Goal: Use online tool/utility: Utilize a website feature to perform a specific function

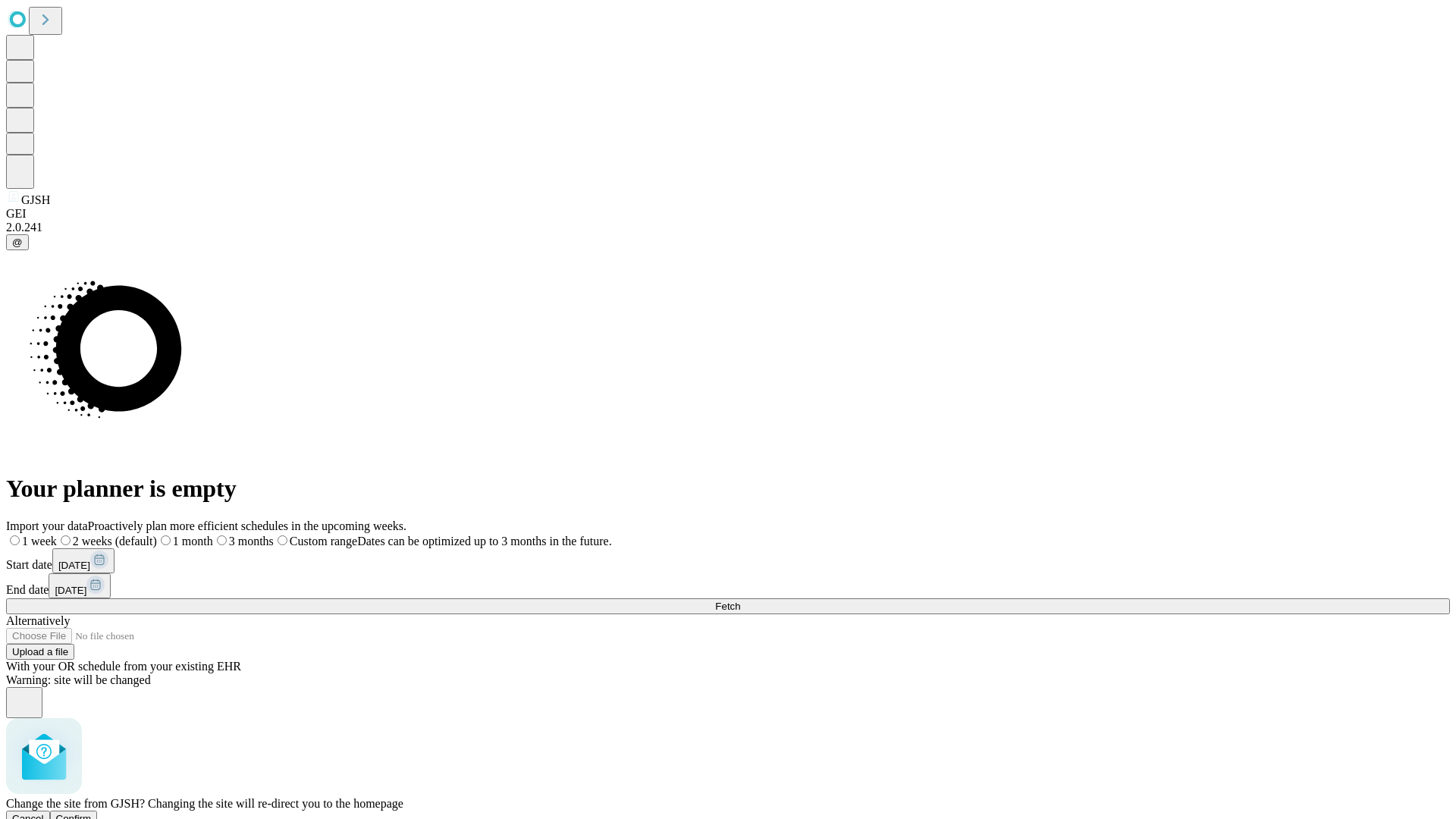
click at [92, 813] on span "Confirm" at bounding box center [73, 818] width 36 height 11
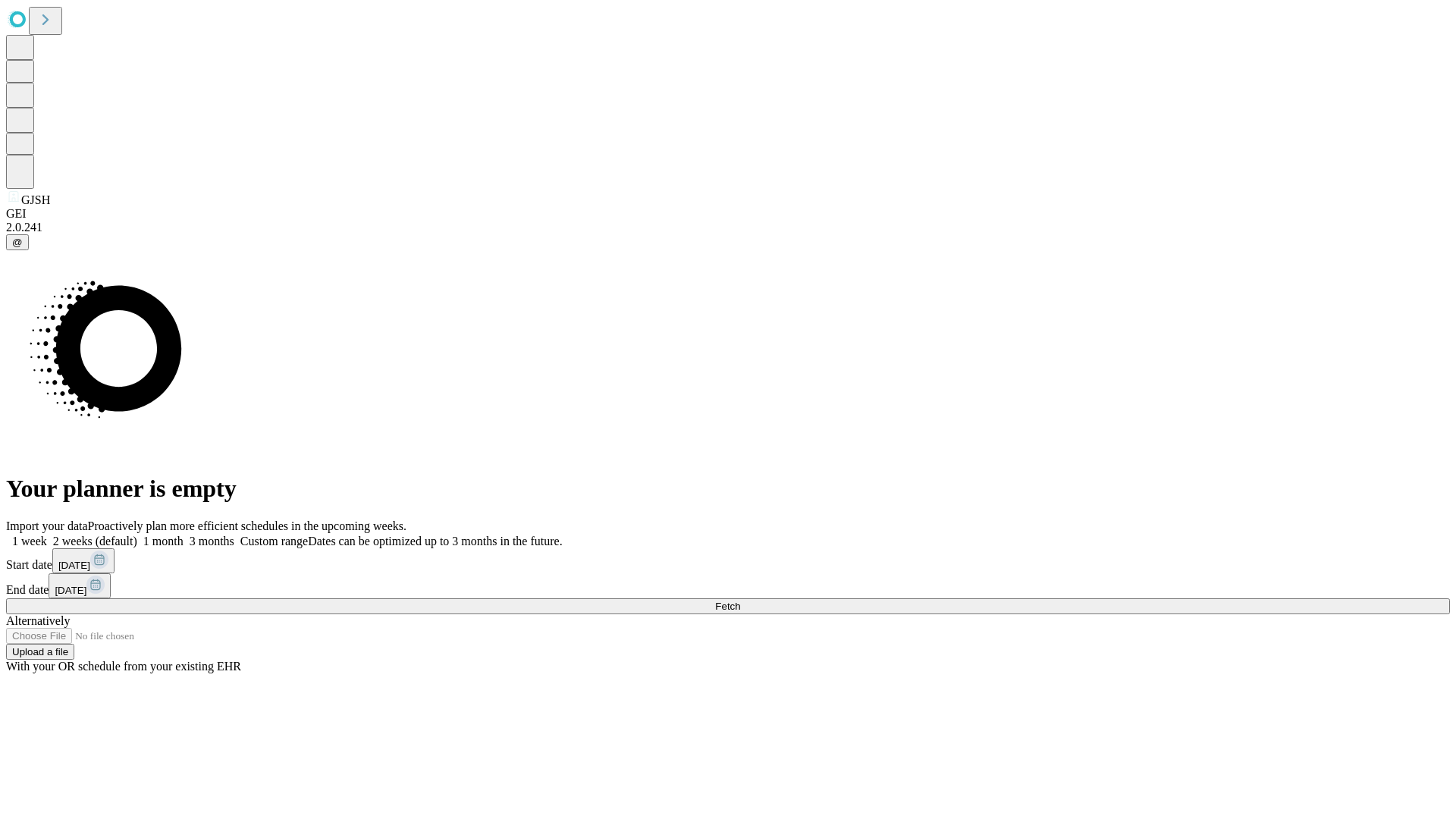
click at [183, 535] on label "1 month" at bounding box center [161, 541] width 46 height 13
click at [740, 601] on span "Fetch" at bounding box center [728, 606] width 25 height 11
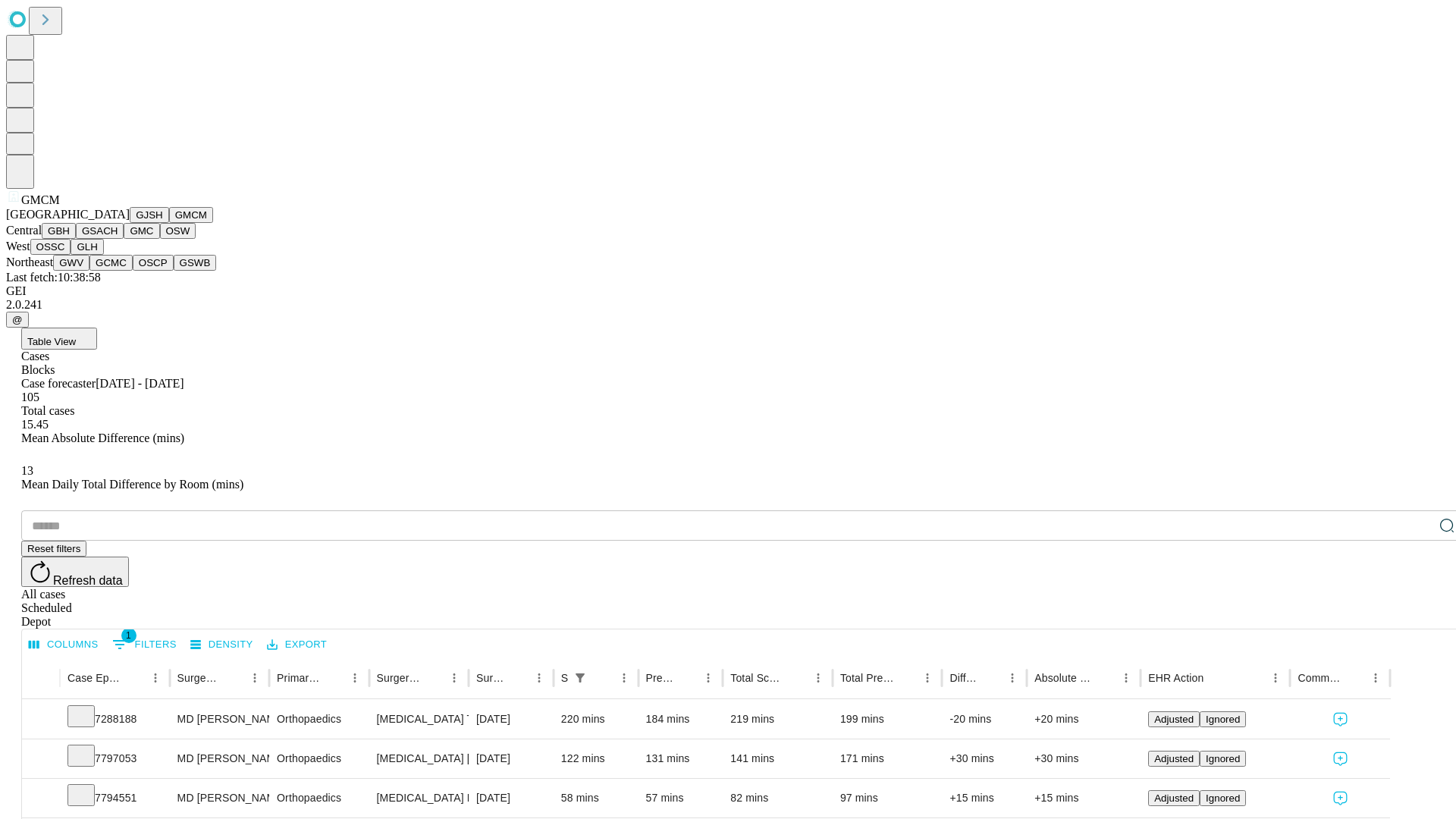
click at [76, 238] on button "GBH" at bounding box center [58, 230] width 34 height 16
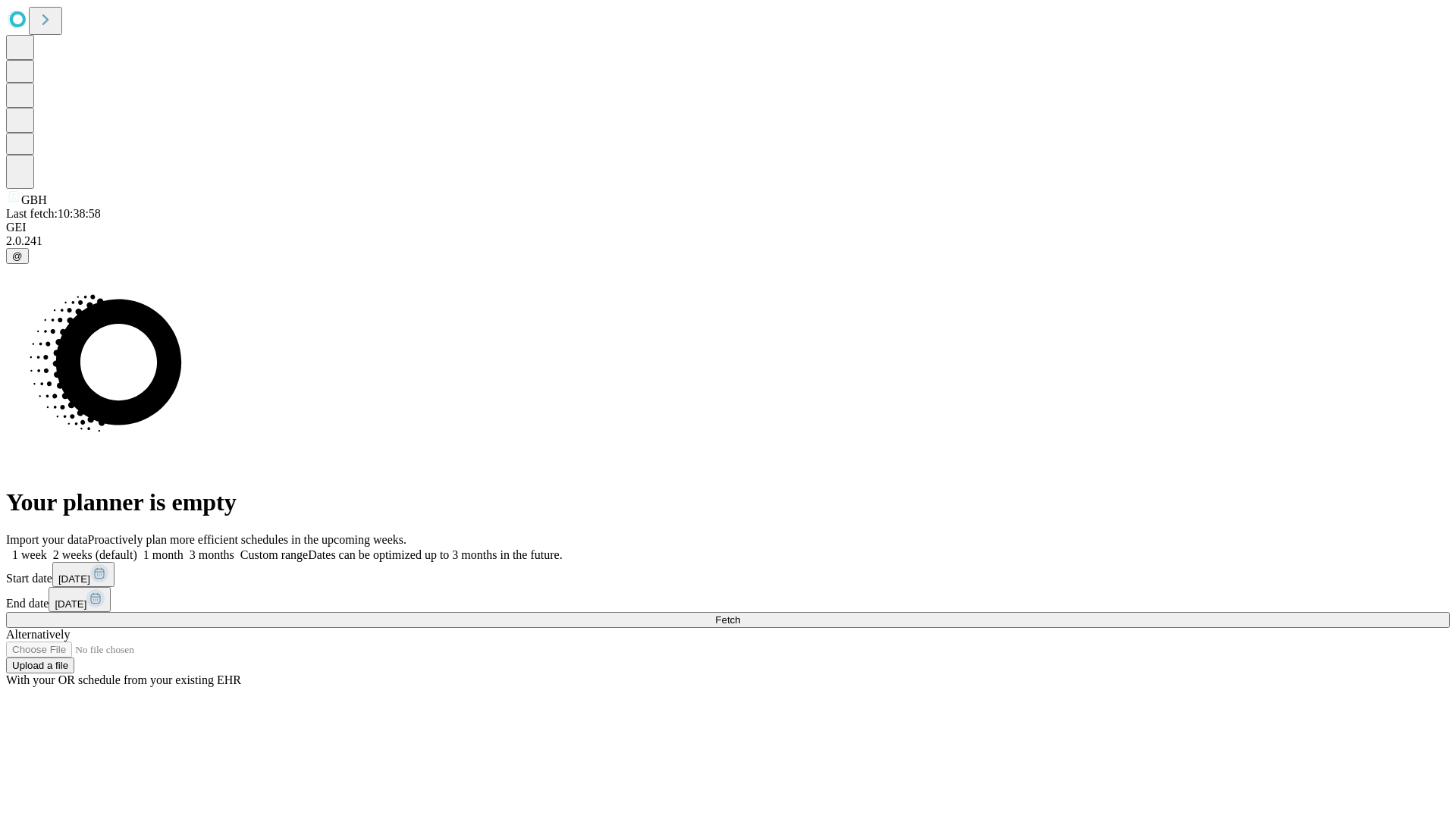
click at [183, 548] on label "1 month" at bounding box center [161, 555] width 46 height 13
click at [740, 614] on span "Fetch" at bounding box center [728, 620] width 25 height 11
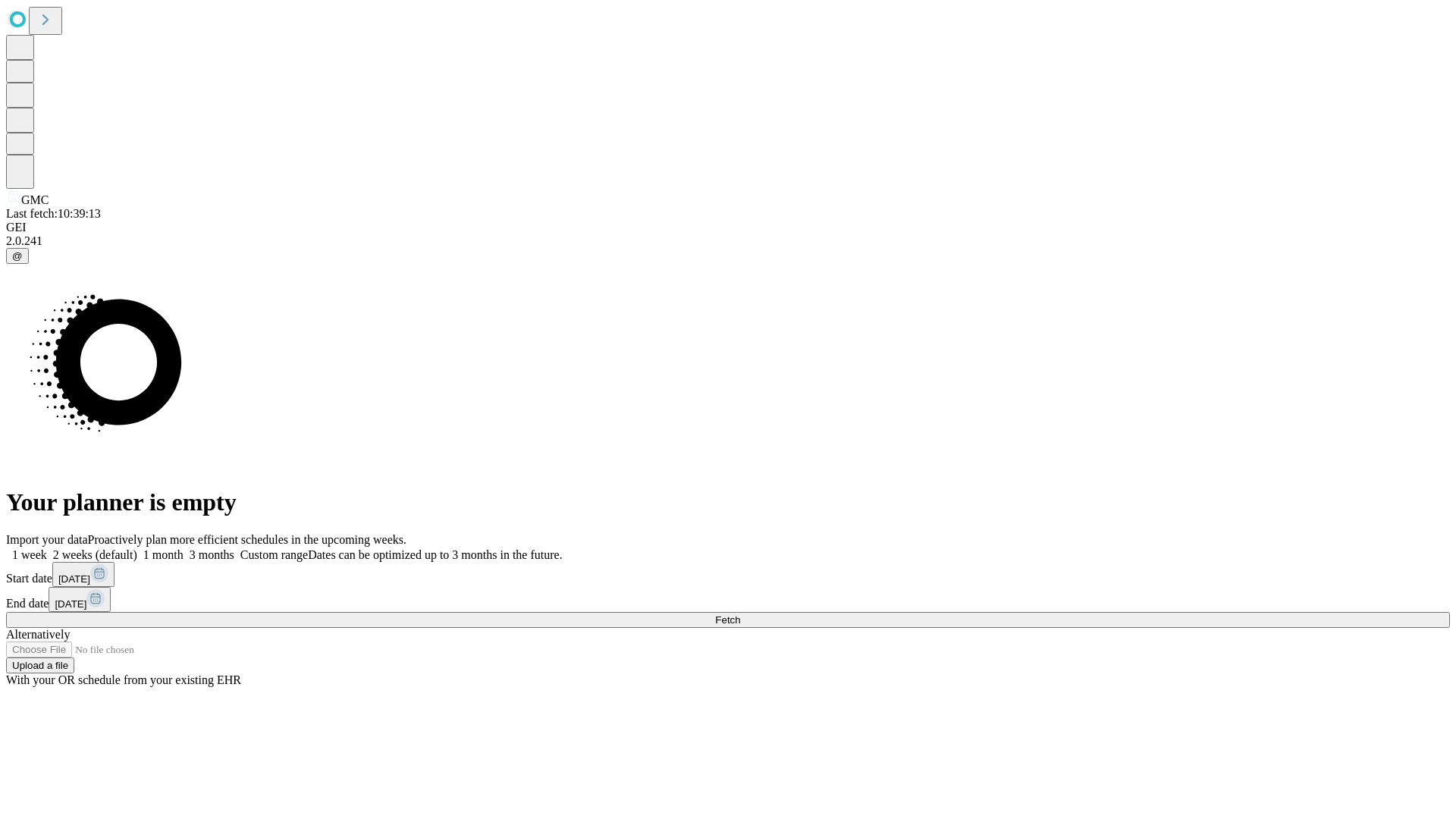
click at [183, 548] on label "1 month" at bounding box center [161, 555] width 46 height 13
click at [740, 614] on span "Fetch" at bounding box center [728, 620] width 25 height 11
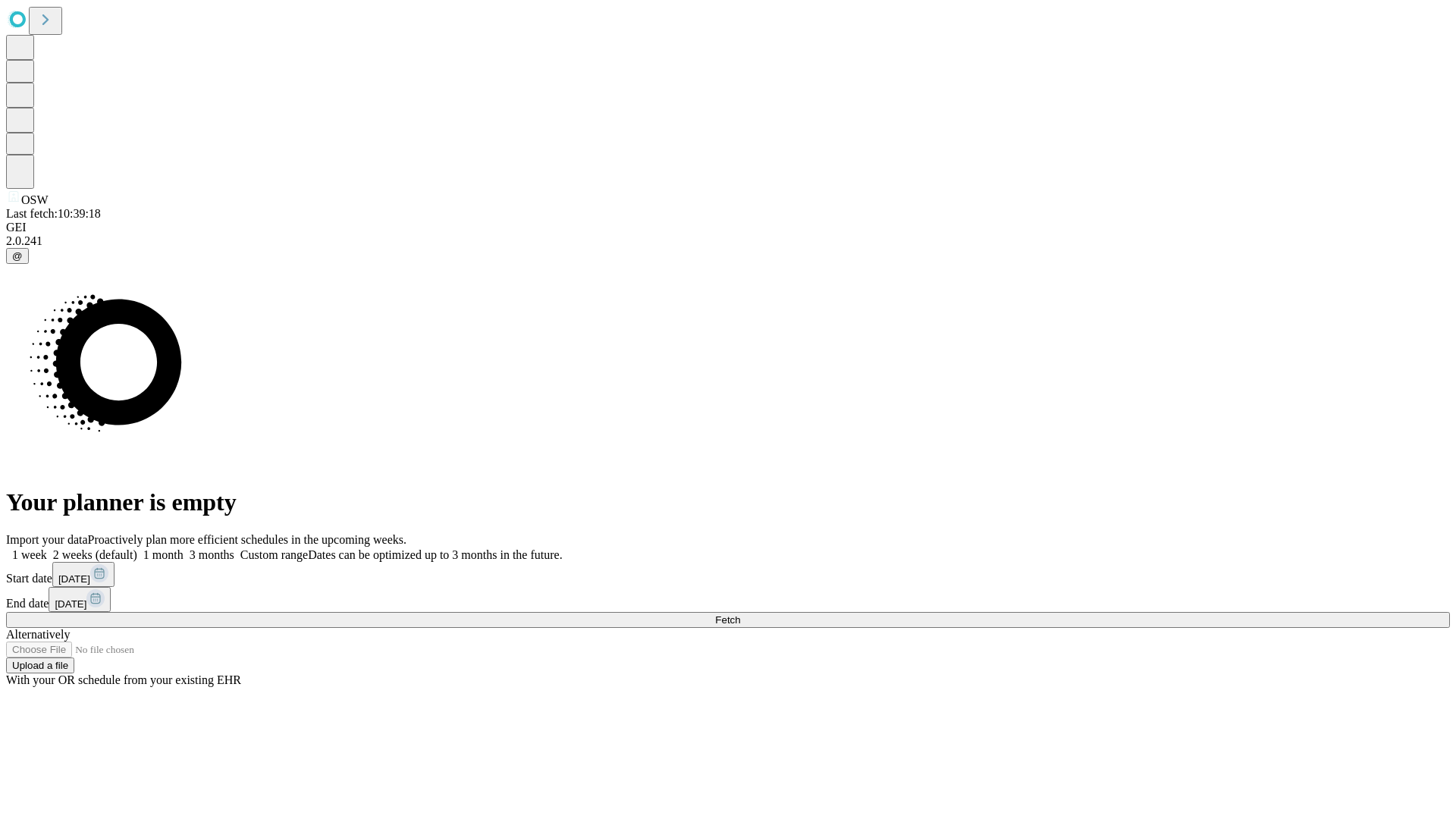
click at [183, 548] on label "1 month" at bounding box center [161, 555] width 46 height 13
click at [740, 614] on span "Fetch" at bounding box center [728, 620] width 25 height 11
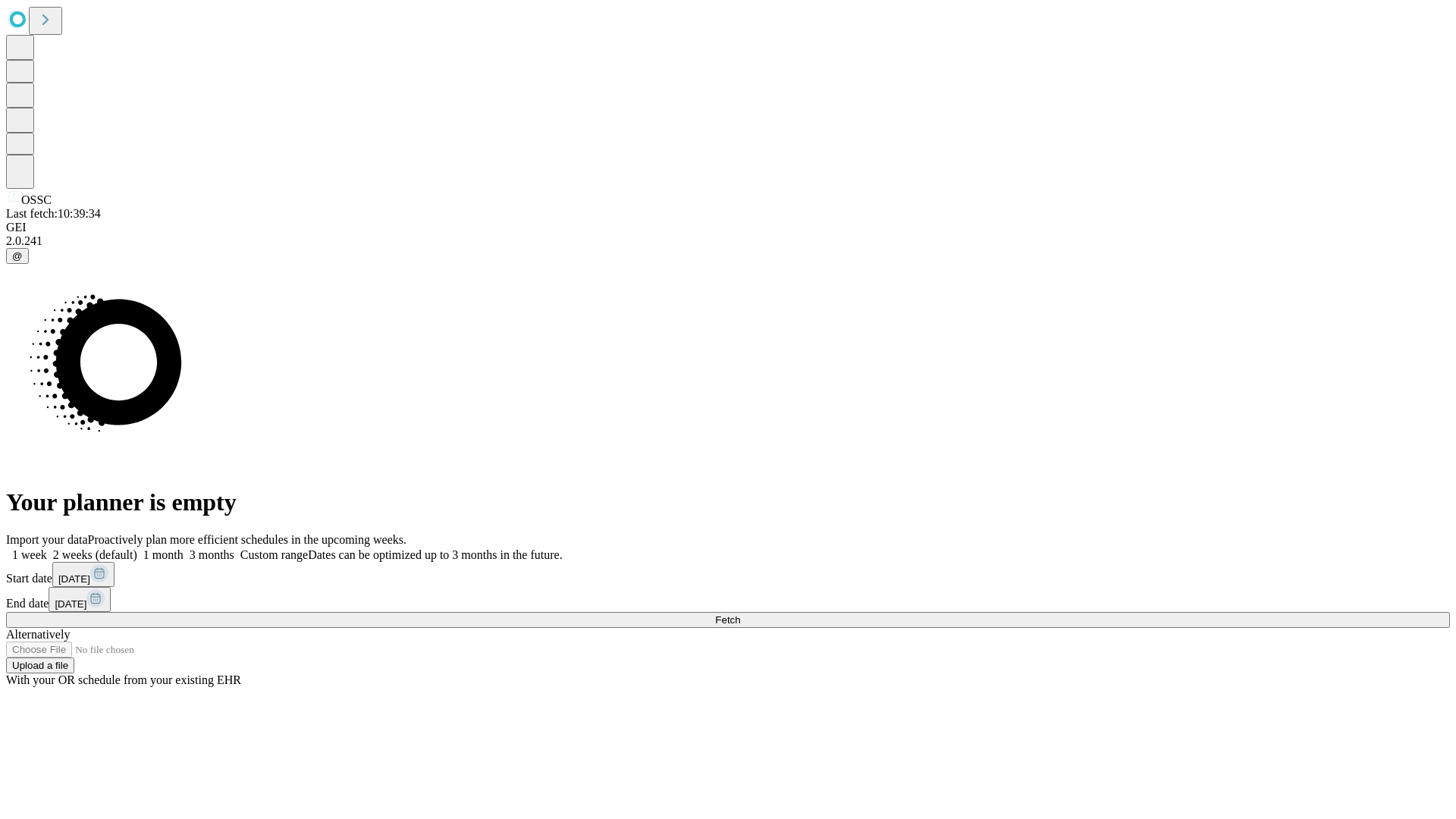
click at [740, 614] on span "Fetch" at bounding box center [728, 620] width 25 height 11
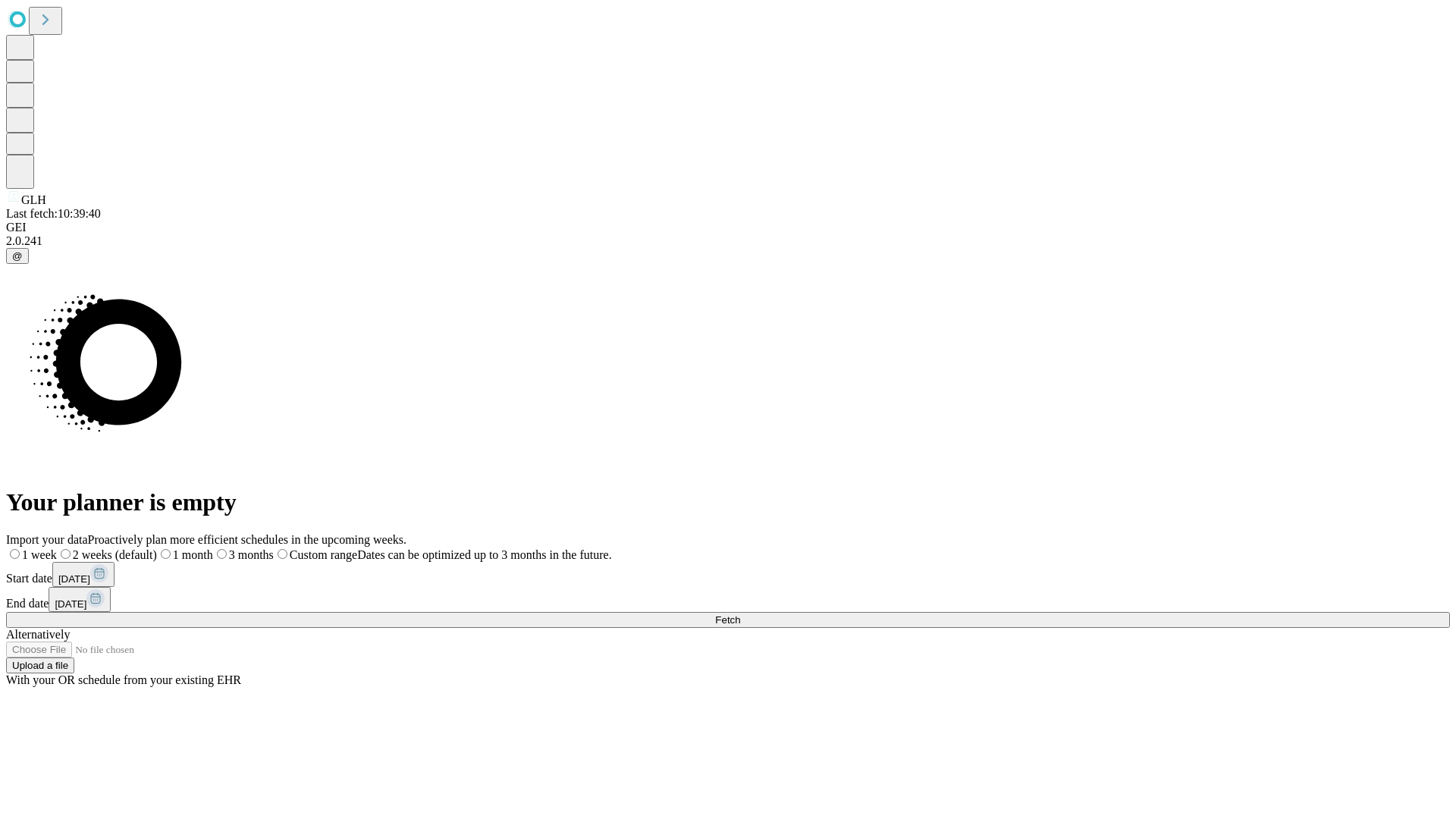
click at [740, 614] on span "Fetch" at bounding box center [728, 620] width 25 height 11
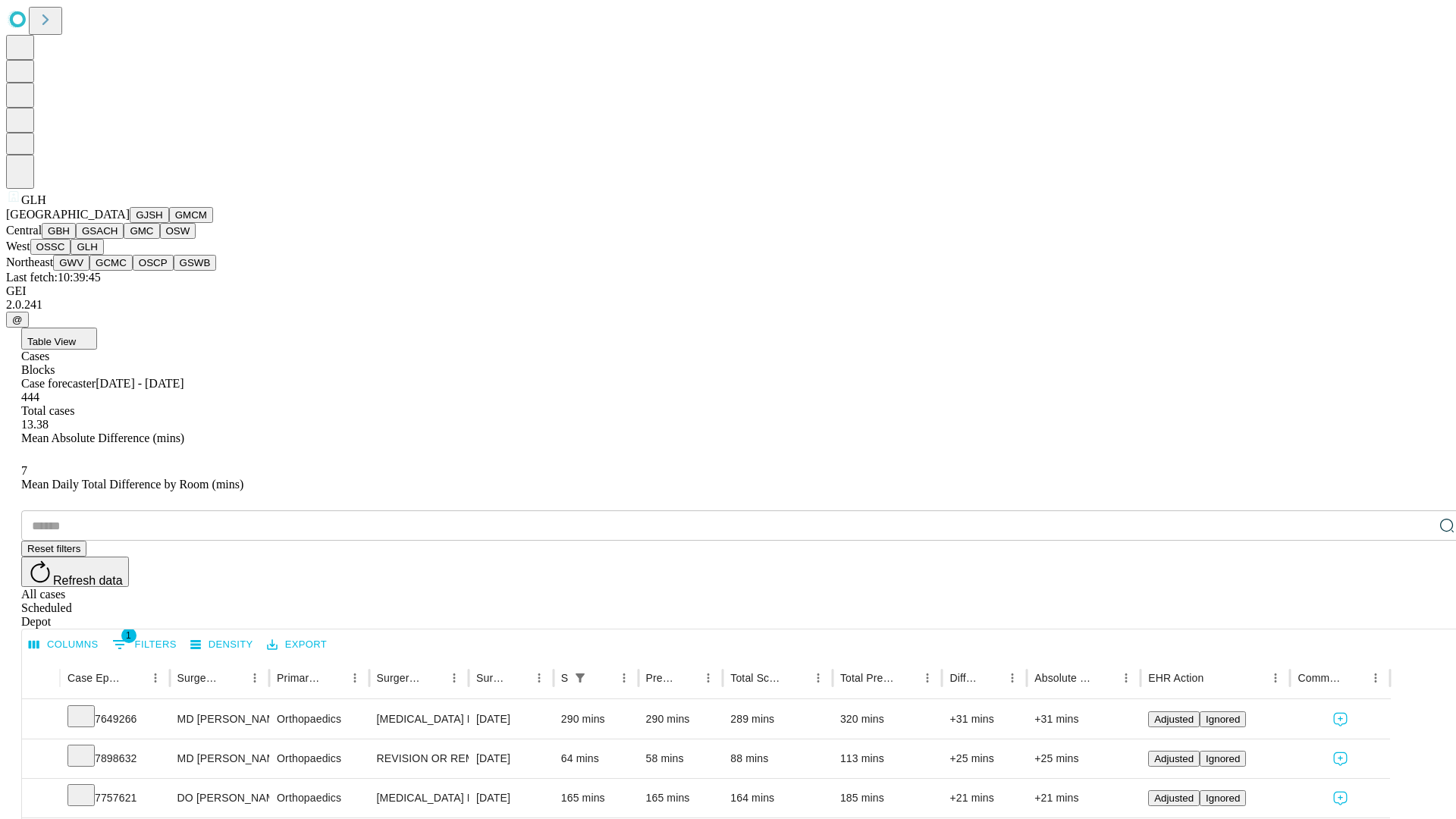
click at [90, 271] on button "GWV" at bounding box center [72, 262] width 37 height 16
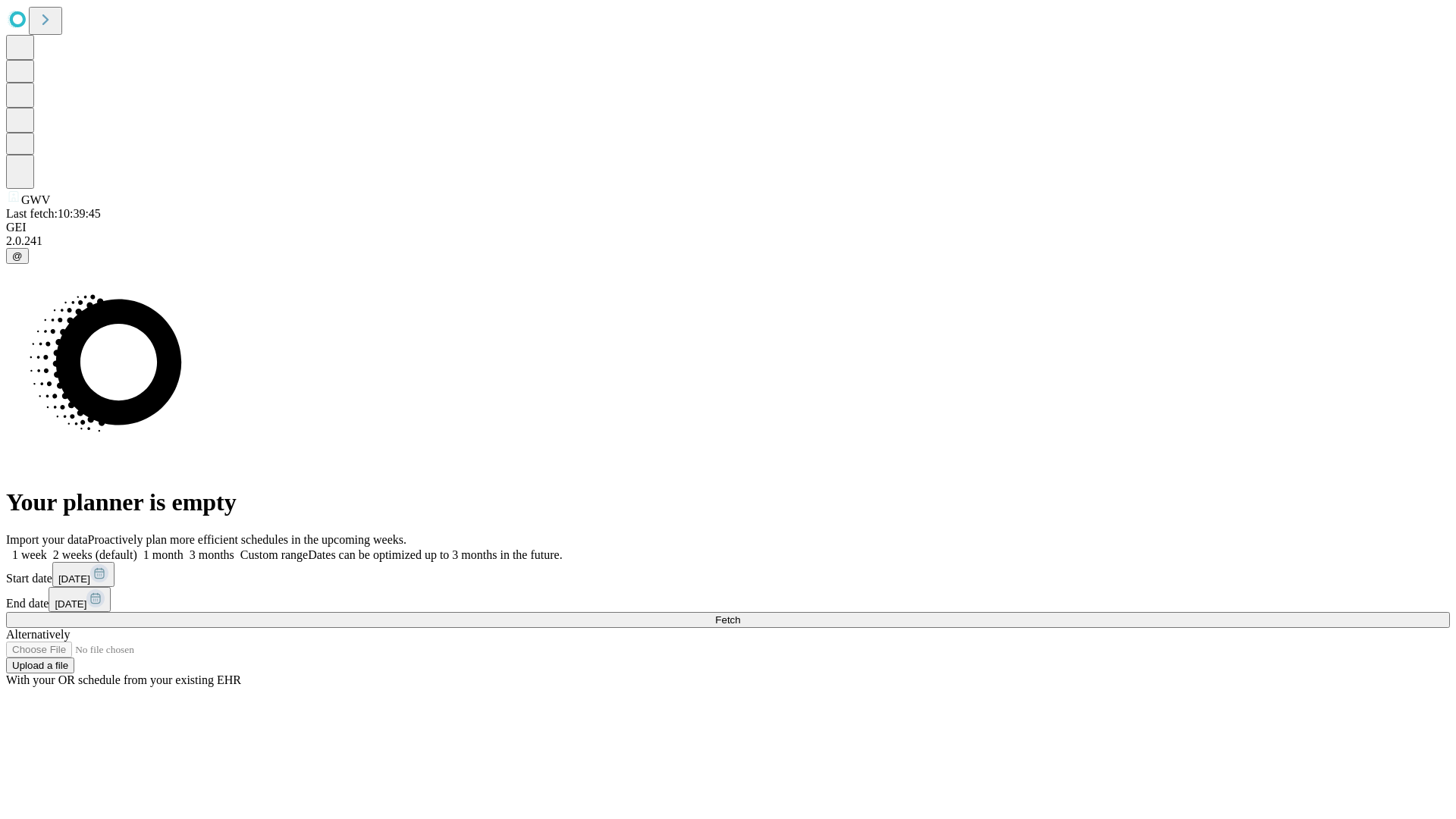
click at [183, 548] on label "1 month" at bounding box center [161, 555] width 46 height 13
click at [740, 614] on span "Fetch" at bounding box center [728, 620] width 25 height 11
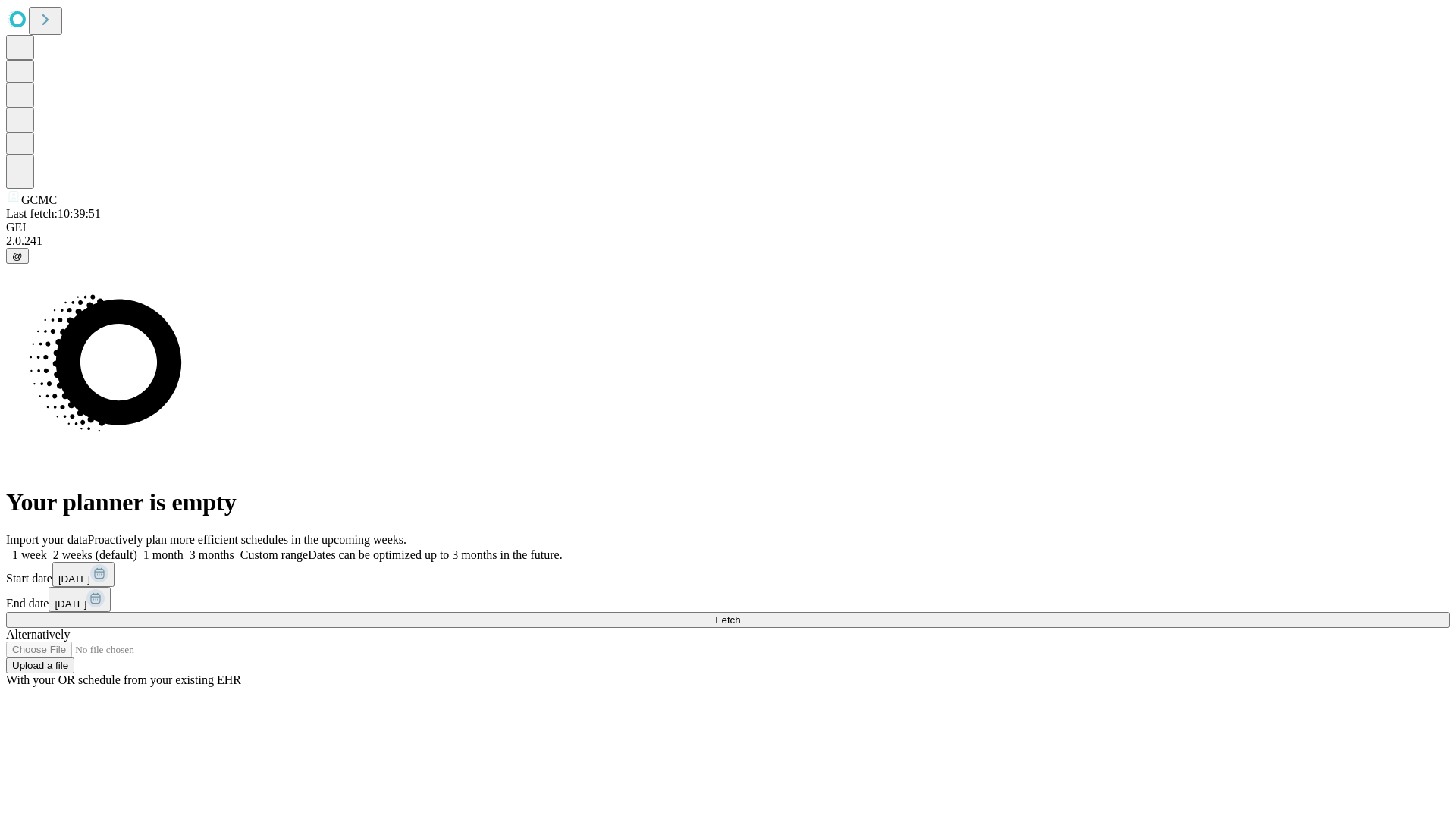
click at [183, 548] on label "1 month" at bounding box center [161, 555] width 46 height 13
click at [740, 614] on span "Fetch" at bounding box center [728, 620] width 25 height 11
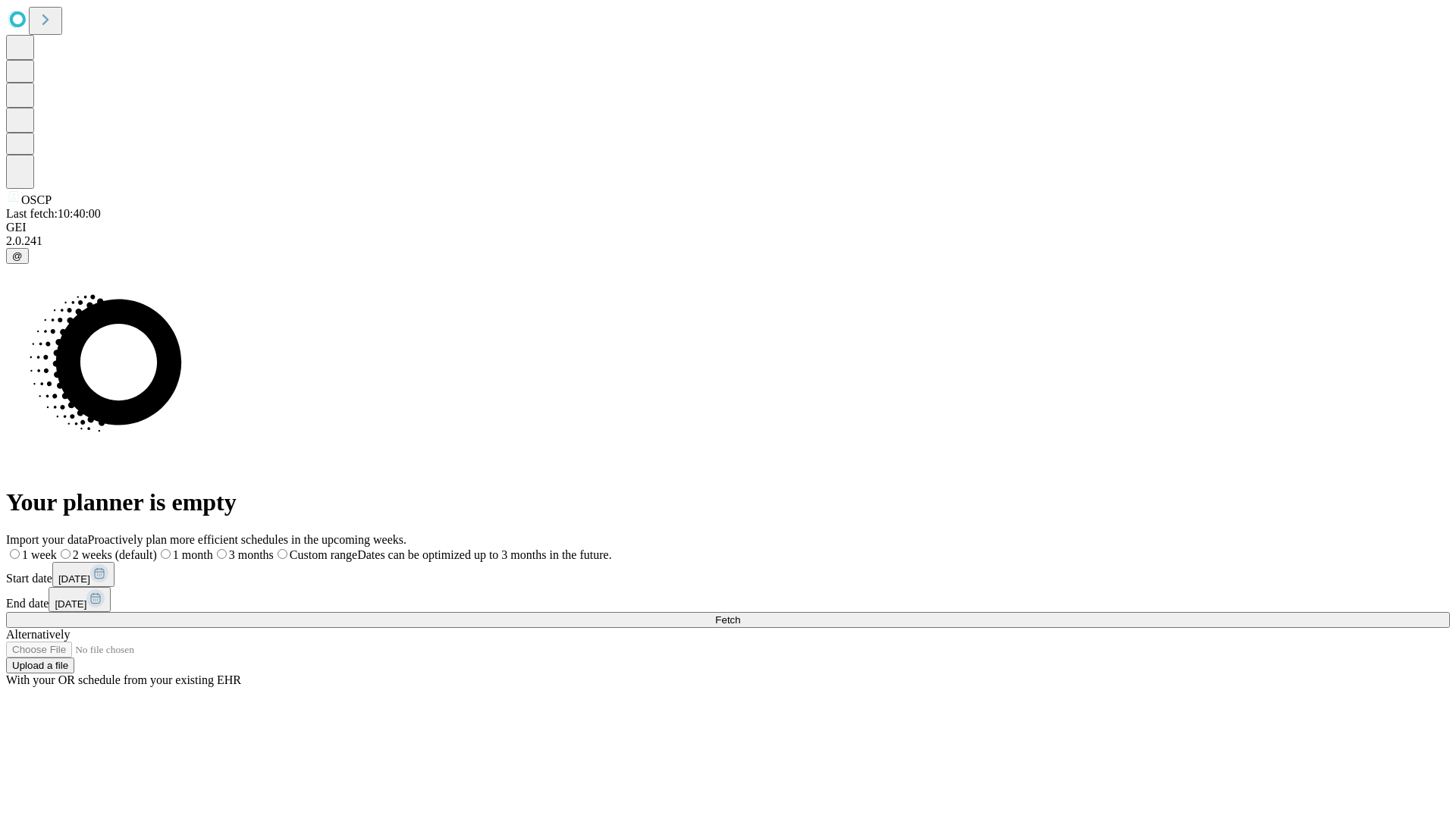
click at [213, 548] on label "1 month" at bounding box center [184, 555] width 56 height 13
click at [740, 614] on span "Fetch" at bounding box center [728, 620] width 25 height 11
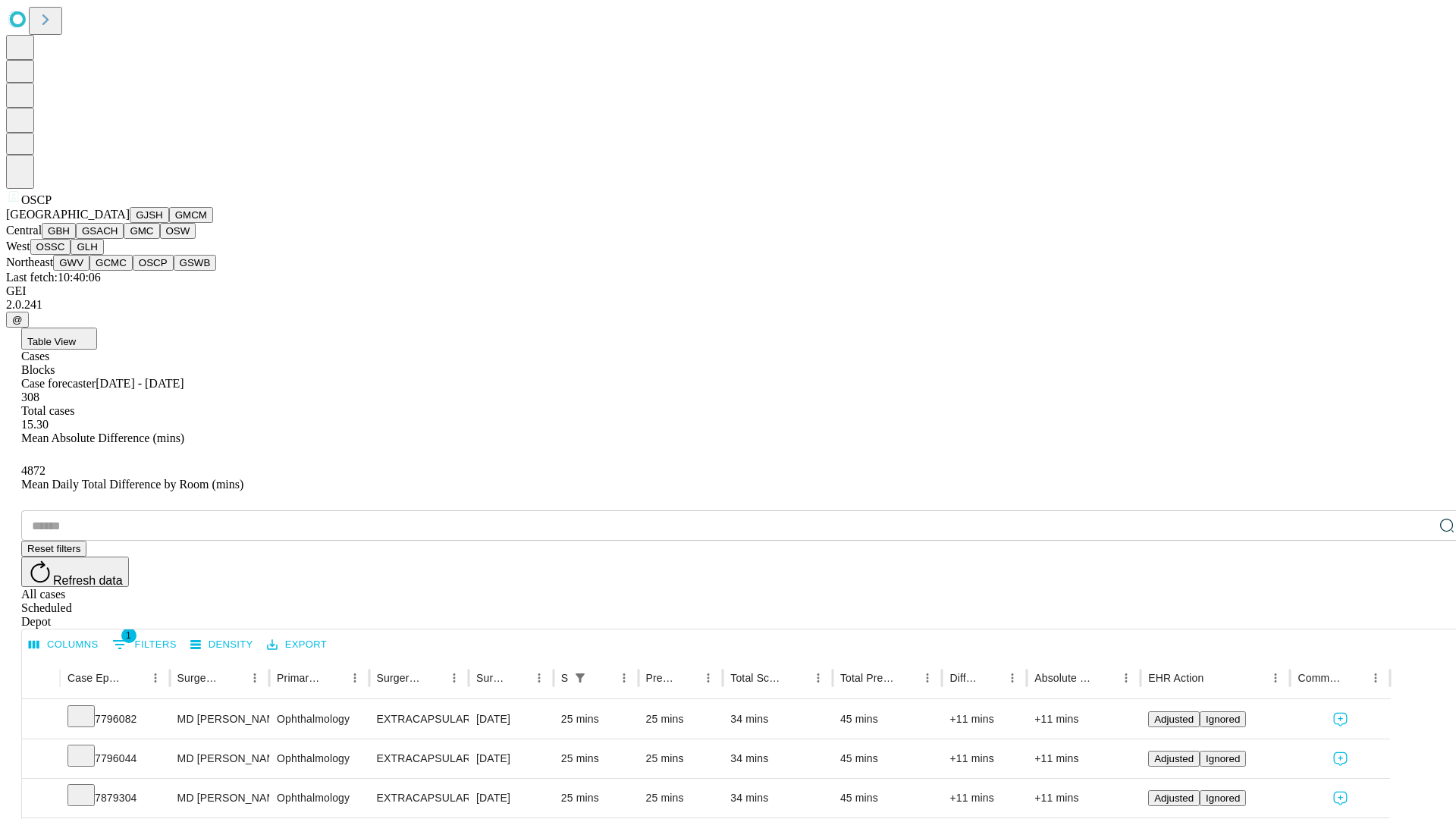
click at [173, 271] on button "GSWB" at bounding box center [195, 262] width 43 height 16
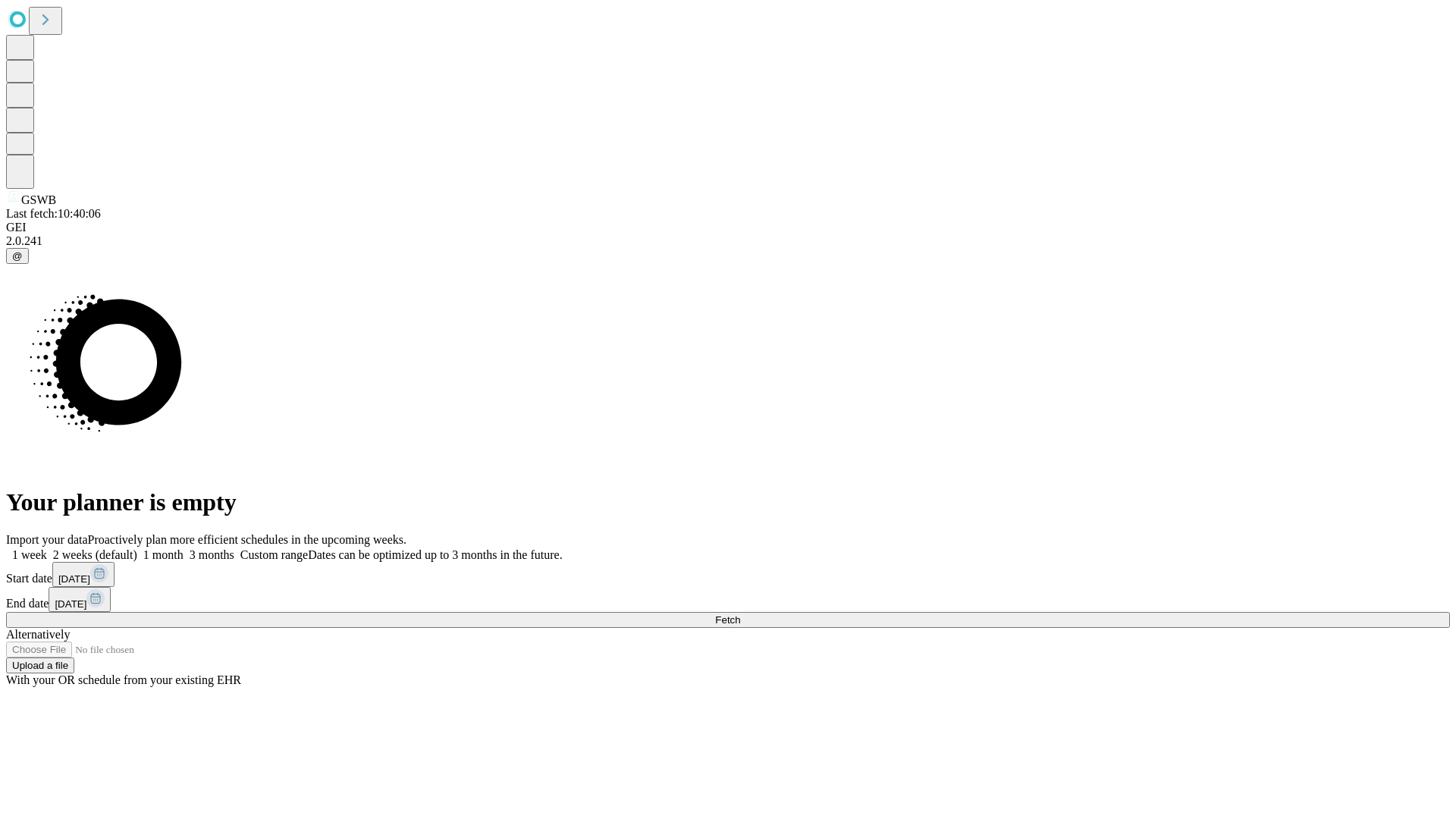
click at [183, 548] on label "1 month" at bounding box center [161, 555] width 46 height 13
click at [740, 614] on span "Fetch" at bounding box center [728, 620] width 25 height 11
